Goal: Transaction & Acquisition: Purchase product/service

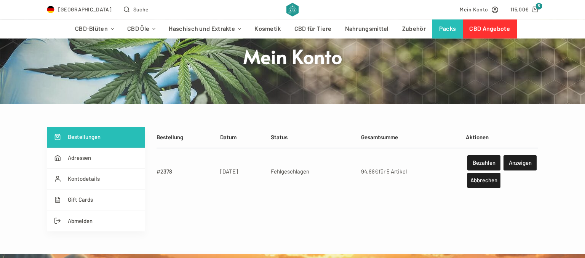
scroll to position [80, 0]
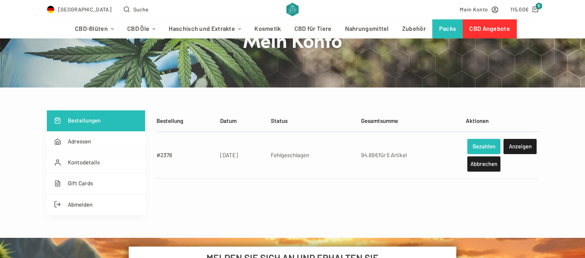
click at [482, 145] on link "Bezahlen" at bounding box center [483, 146] width 33 height 15
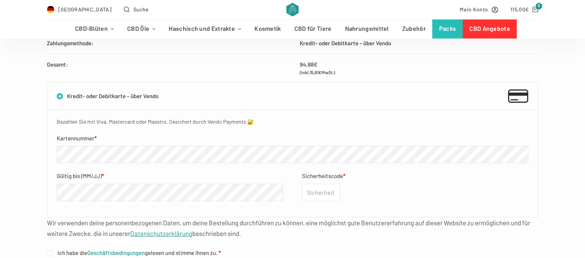
scroll to position [402, 0]
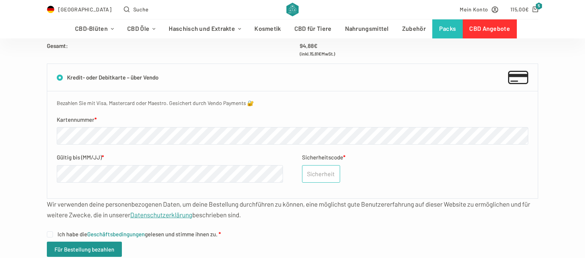
click at [338, 178] on input "Sicherheitscode *" at bounding box center [321, 174] width 38 height 18
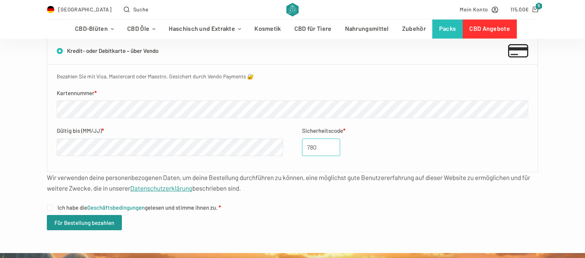
scroll to position [442, 0]
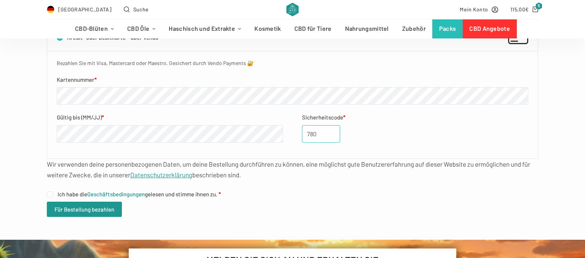
type input "780"
click at [49, 193] on input "Ich habe die Geschäftsbedingungen gelesen und stimme ihnen zu. *" at bounding box center [50, 194] width 6 height 6
checkbox input "true"
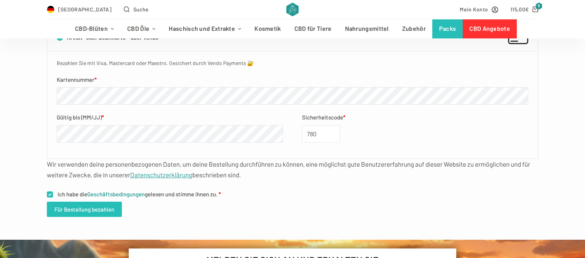
click at [62, 205] on button "Für Bestellung bezahlen" at bounding box center [84, 209] width 75 height 15
